Goal: Task Accomplishment & Management: Manage account settings

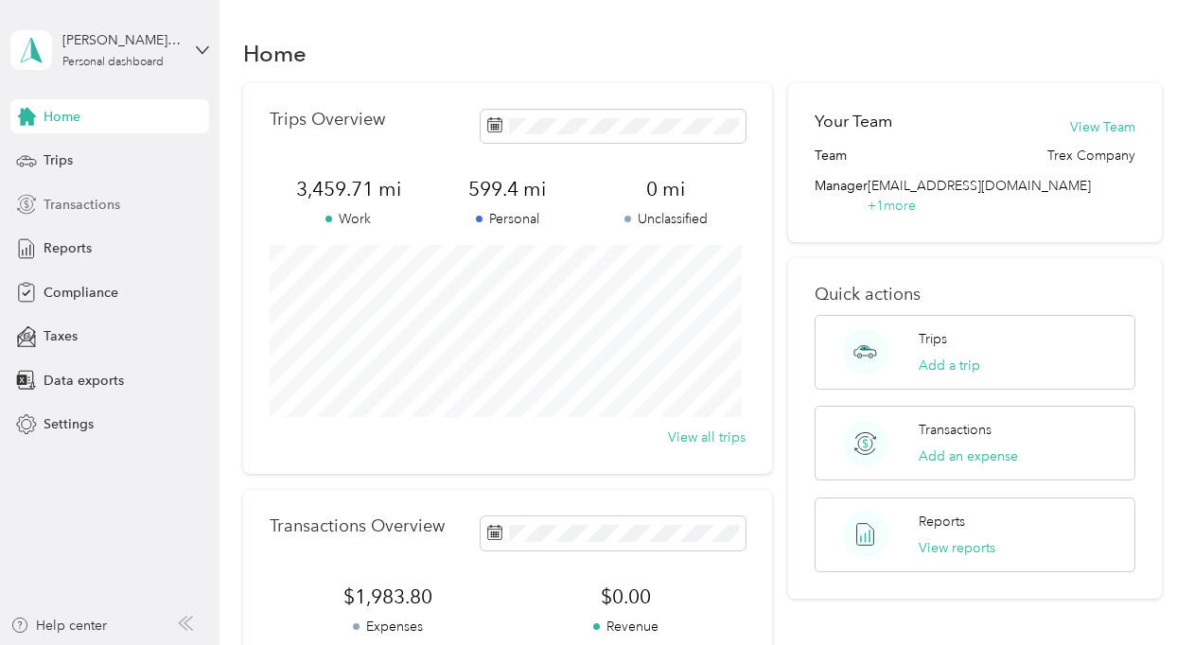
scroll to position [4, 0]
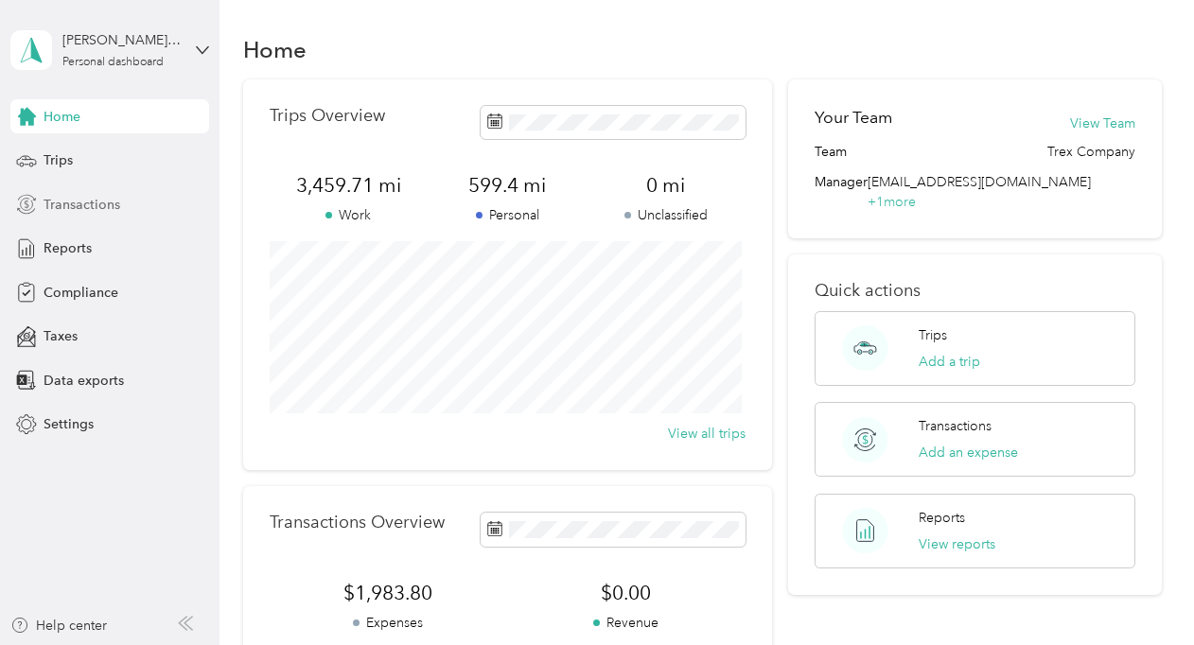
click at [106, 212] on span "Transactions" at bounding box center [82, 205] width 77 height 20
